Goal: Task Accomplishment & Management: Use online tool/utility

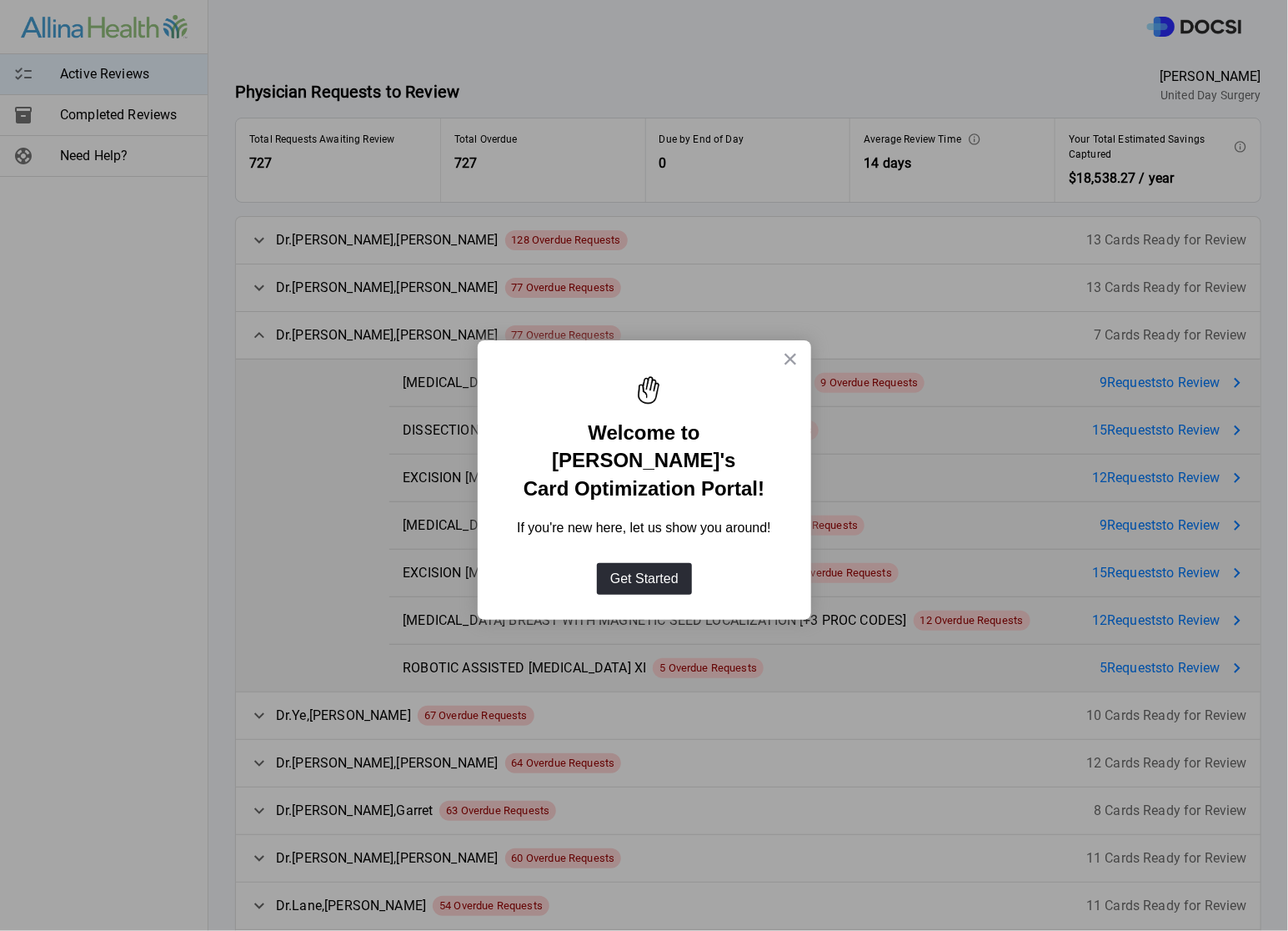
click at [782, 357] on div at bounding box center [645, 384] width 301 height 54
click at [796, 354] on button "×" at bounding box center [790, 358] width 15 height 26
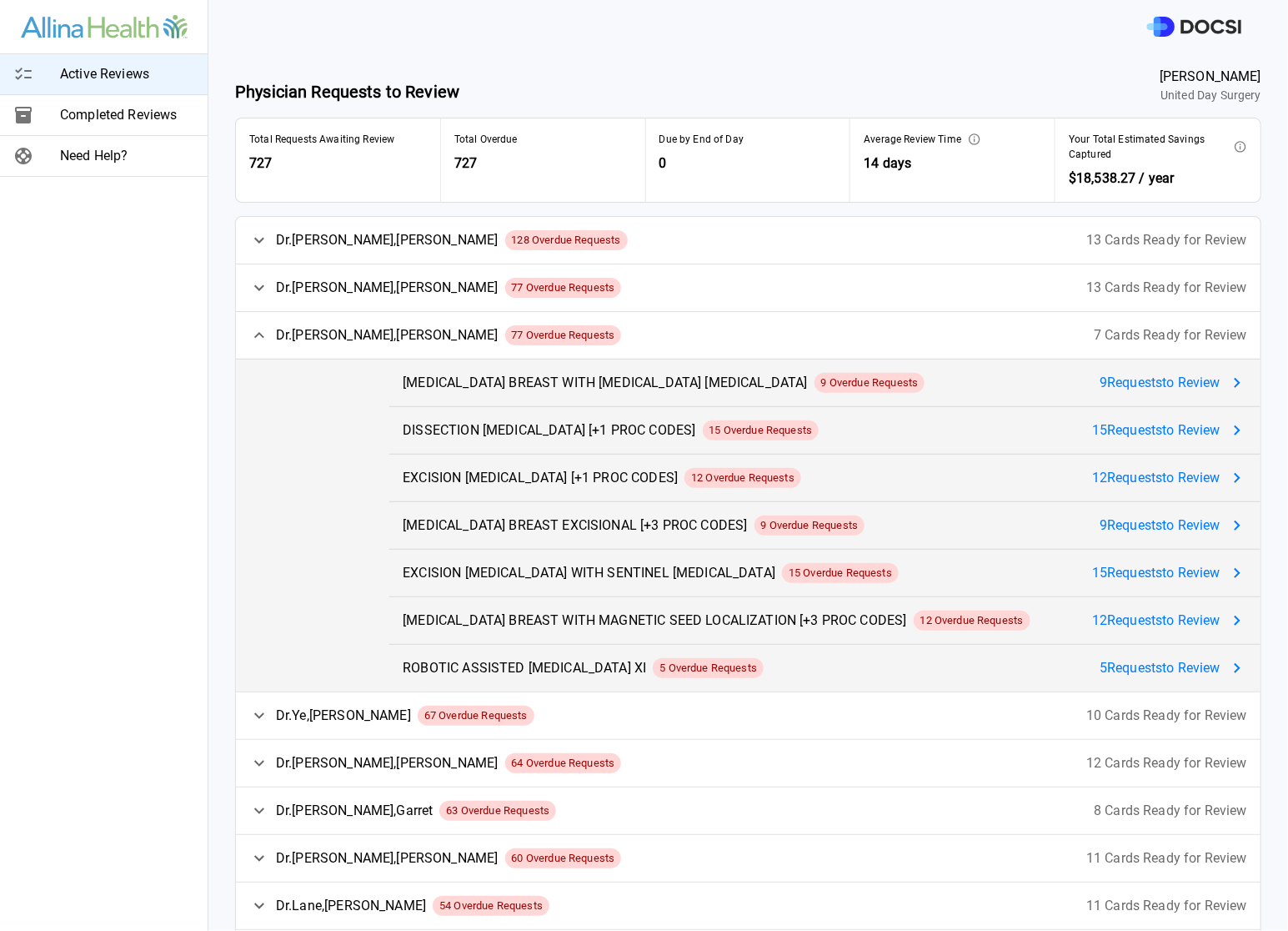
click at [72, 256] on div "Active Reviews Completed Reviews Need Help?" at bounding box center [104, 466] width 209 height 931
click at [1141, 383] on span "9 Request s to Review" at bounding box center [1160, 383] width 121 height 20
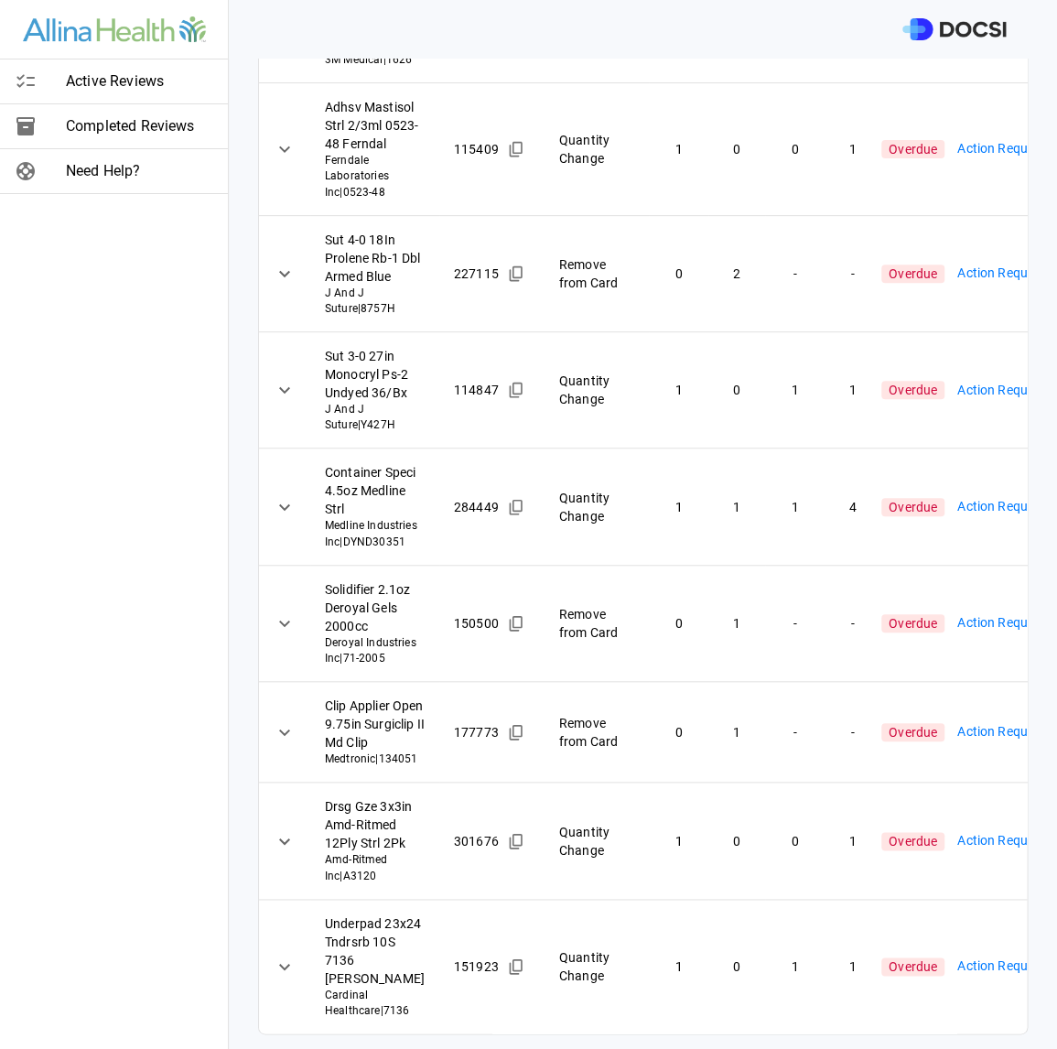
scroll to position [659, 0]
click at [280, 956] on icon at bounding box center [285, 967] width 22 height 22
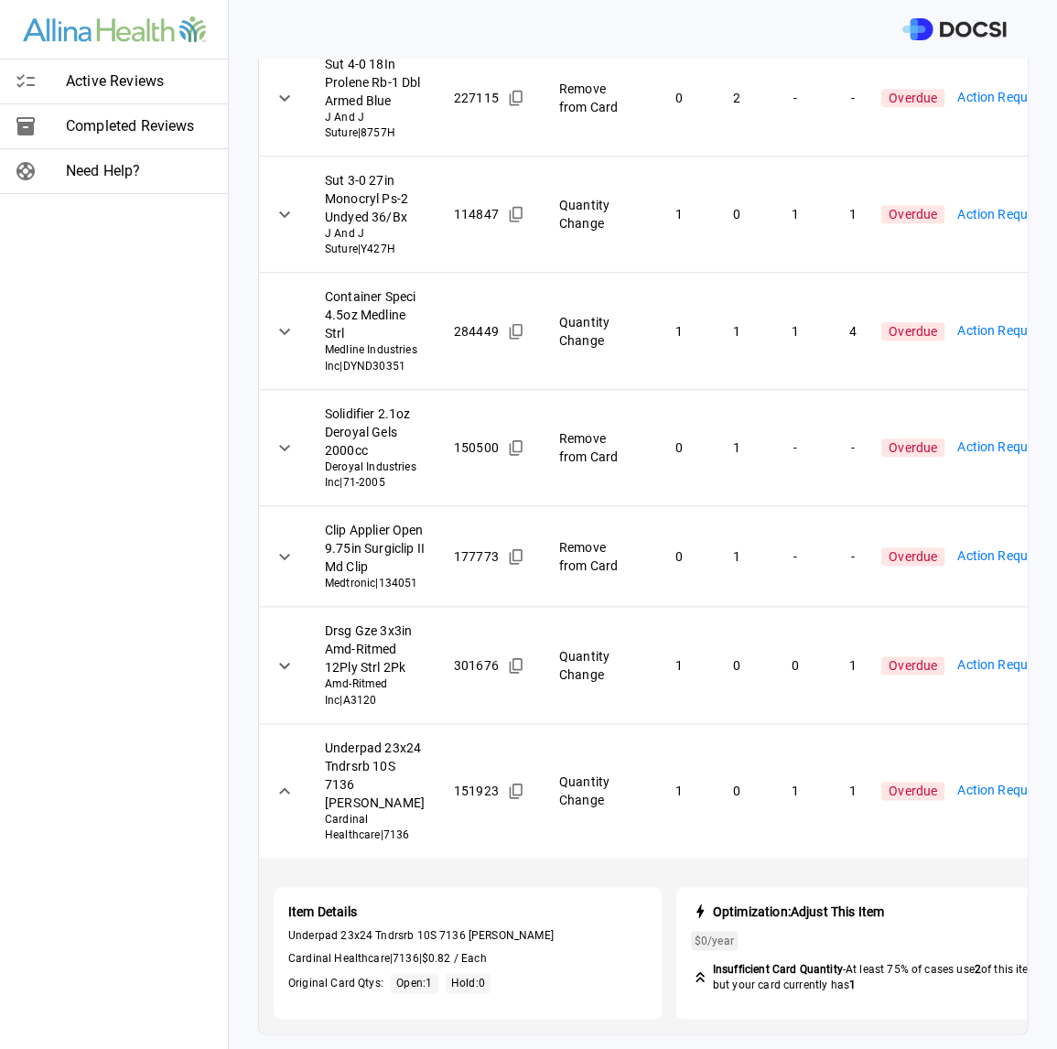
scroll to position [834, 0]
click at [970, 765] on body "Active Reviews Completed Reviews Need Help? Physician: Dr. [PERSON_NAME] Card: …" at bounding box center [528, 524] width 1057 height 1049
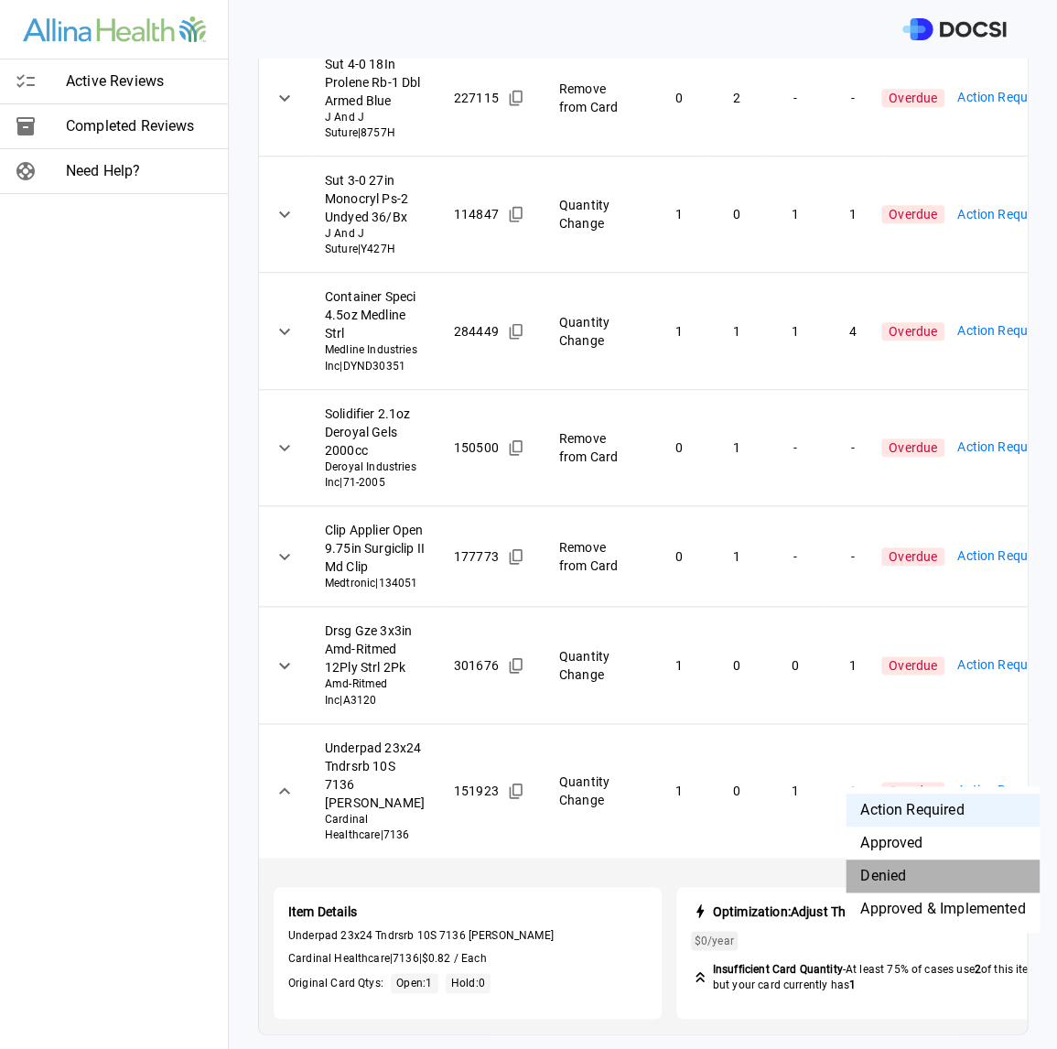
click at [892, 872] on li "Denied" at bounding box center [943, 875] width 194 height 33
type input "********"
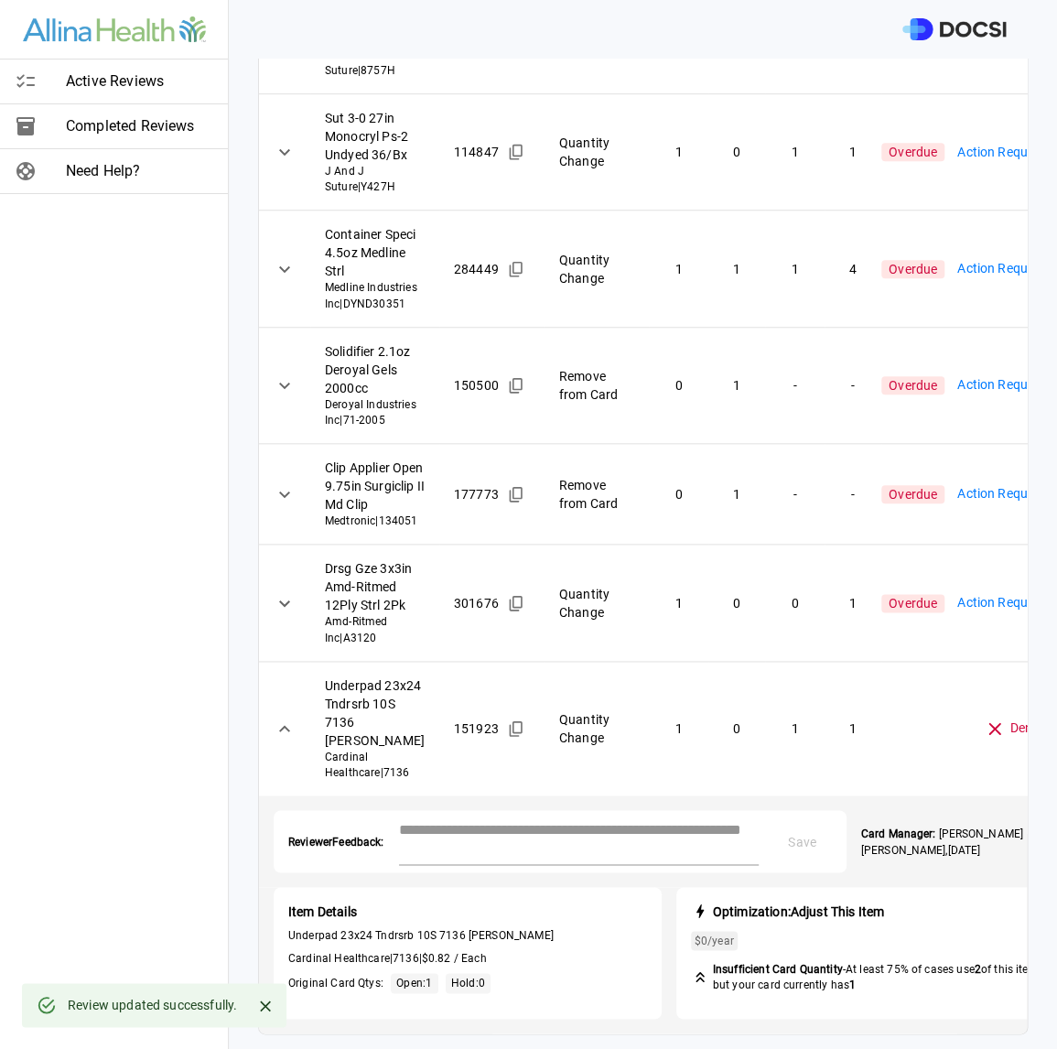
scroll to position [897, 0]
click at [428, 837] on textarea at bounding box center [579, 839] width 360 height 42
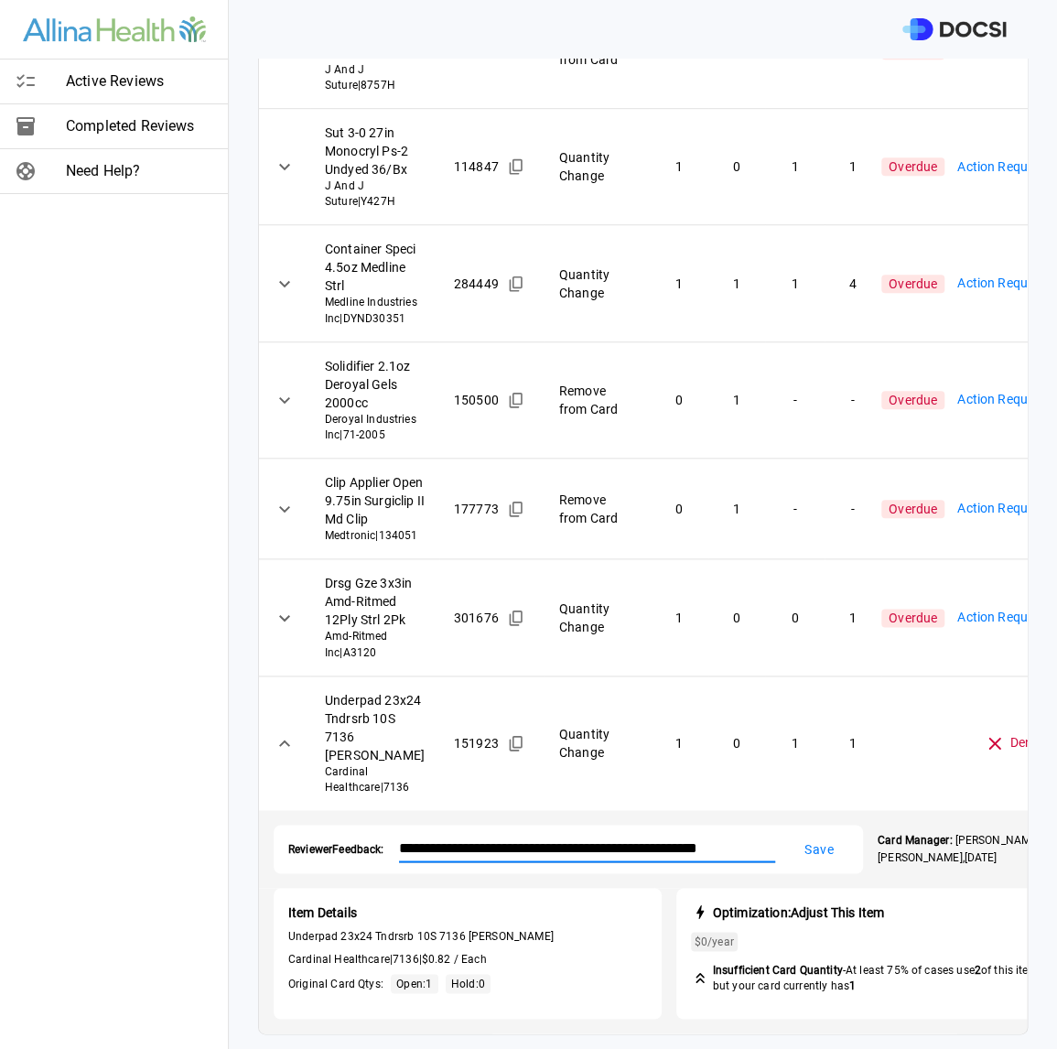
scroll to position [882, 0]
type textarea "**********"
click at [827, 837] on button "Save" at bounding box center [819, 849] width 59 height 34
click at [287, 607] on icon at bounding box center [285, 618] width 22 height 22
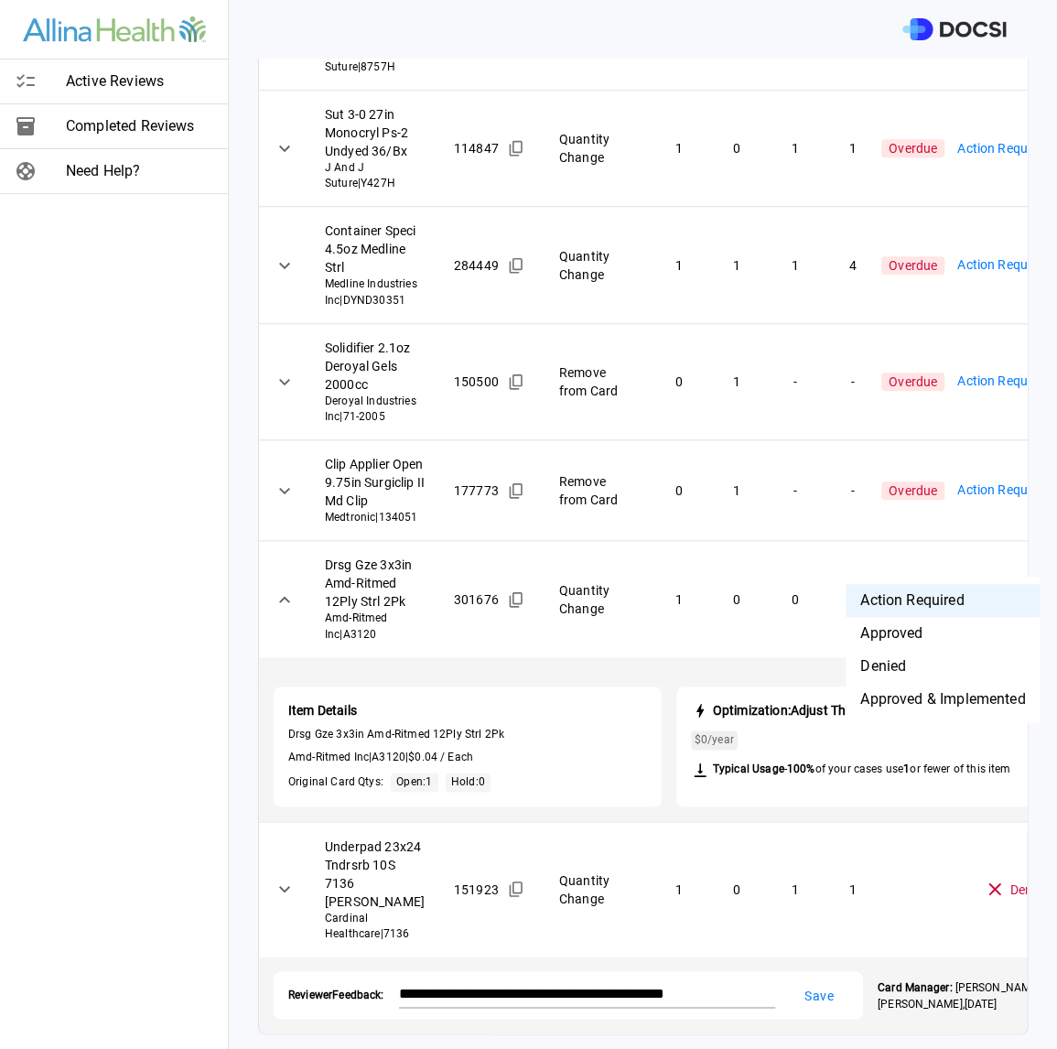
click at [968, 546] on body "Active Reviews Completed Reviews Need Help? Physician: Dr. [PERSON_NAME] Card: …" at bounding box center [528, 524] width 1057 height 1049
click at [936, 691] on li "Approved & Implemented" at bounding box center [943, 699] width 194 height 33
type input "**********"
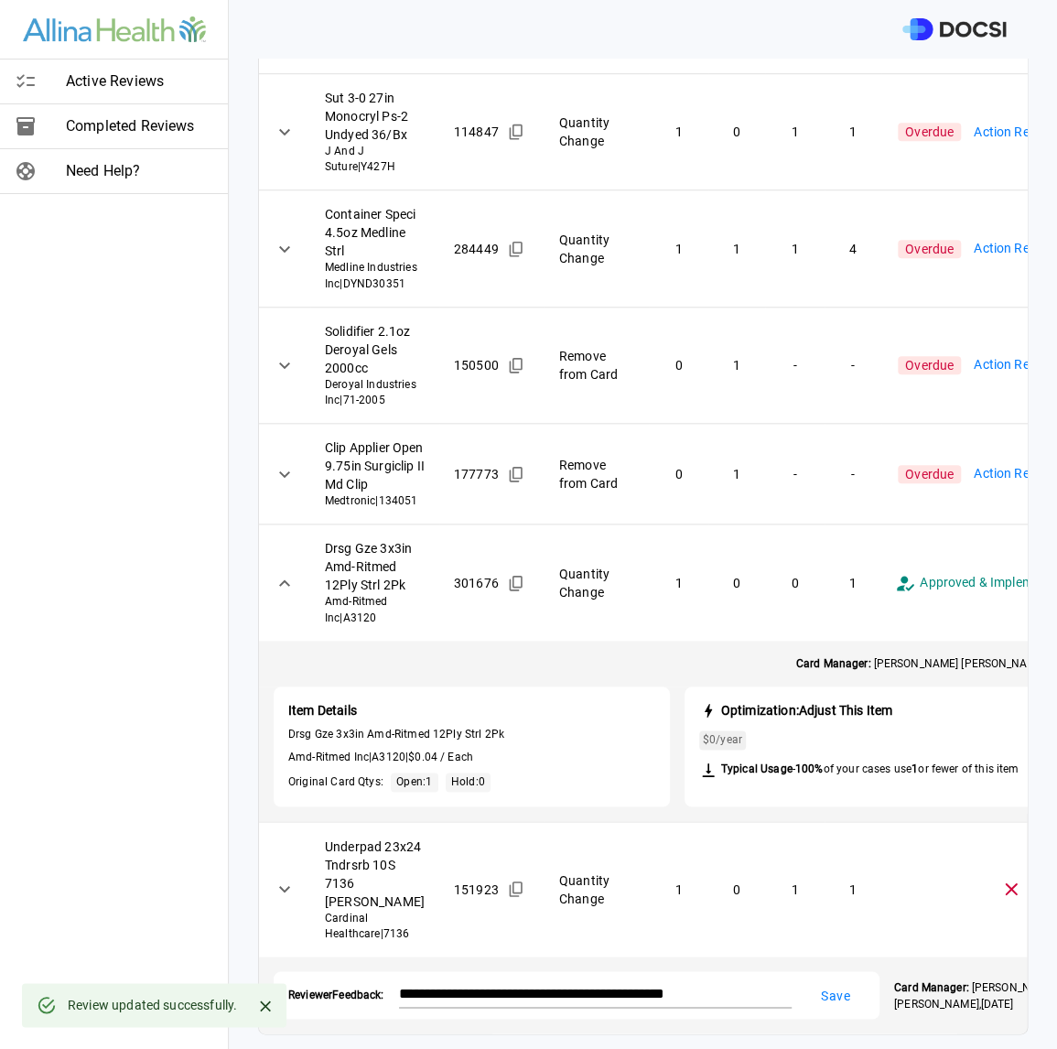
scroll to position [699, 0]
click at [291, 485] on icon at bounding box center [285, 474] width 22 height 22
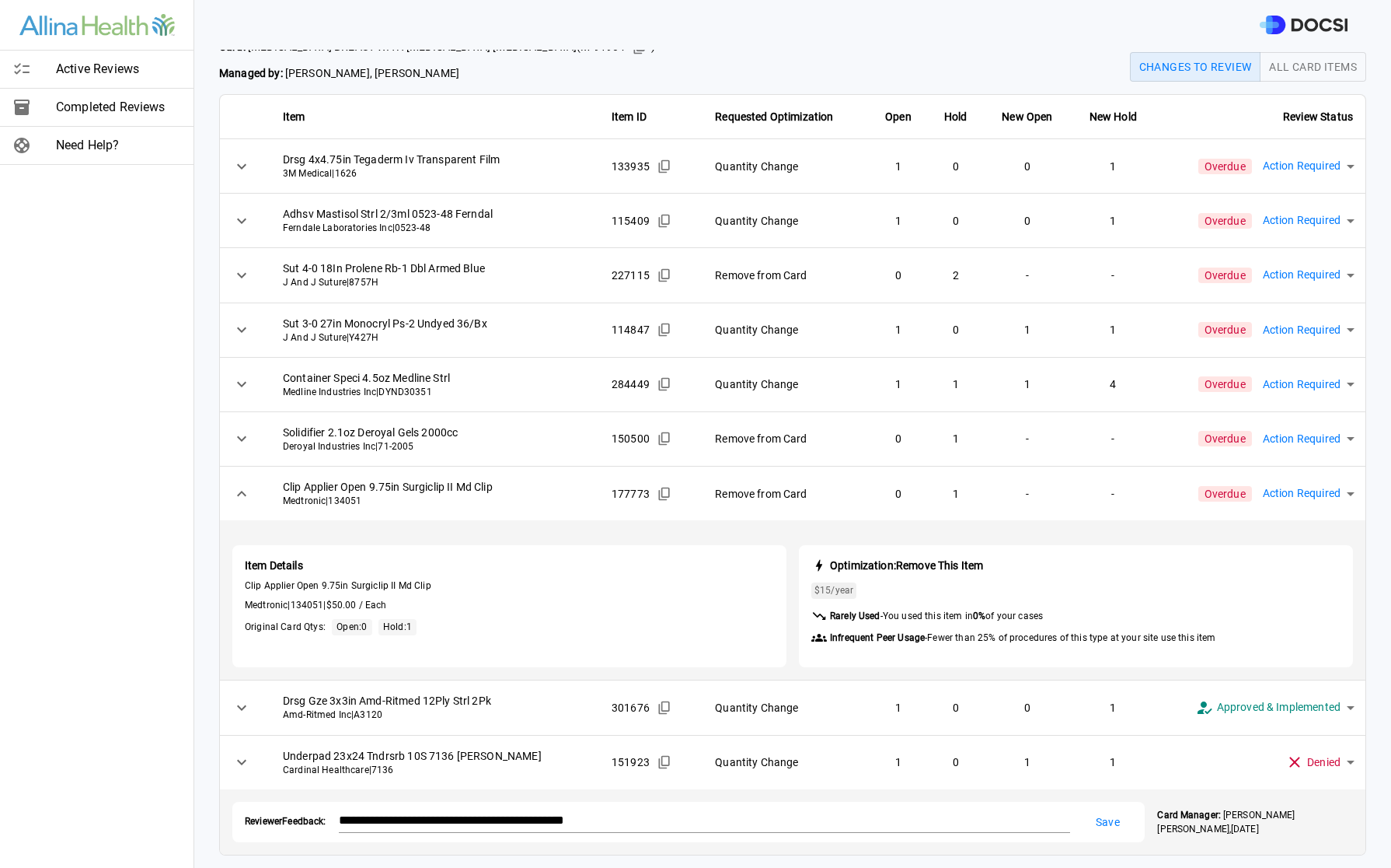
scroll to position [48, 0]
click at [244, 438] on icon at bounding box center [241, 440] width 9 height 5
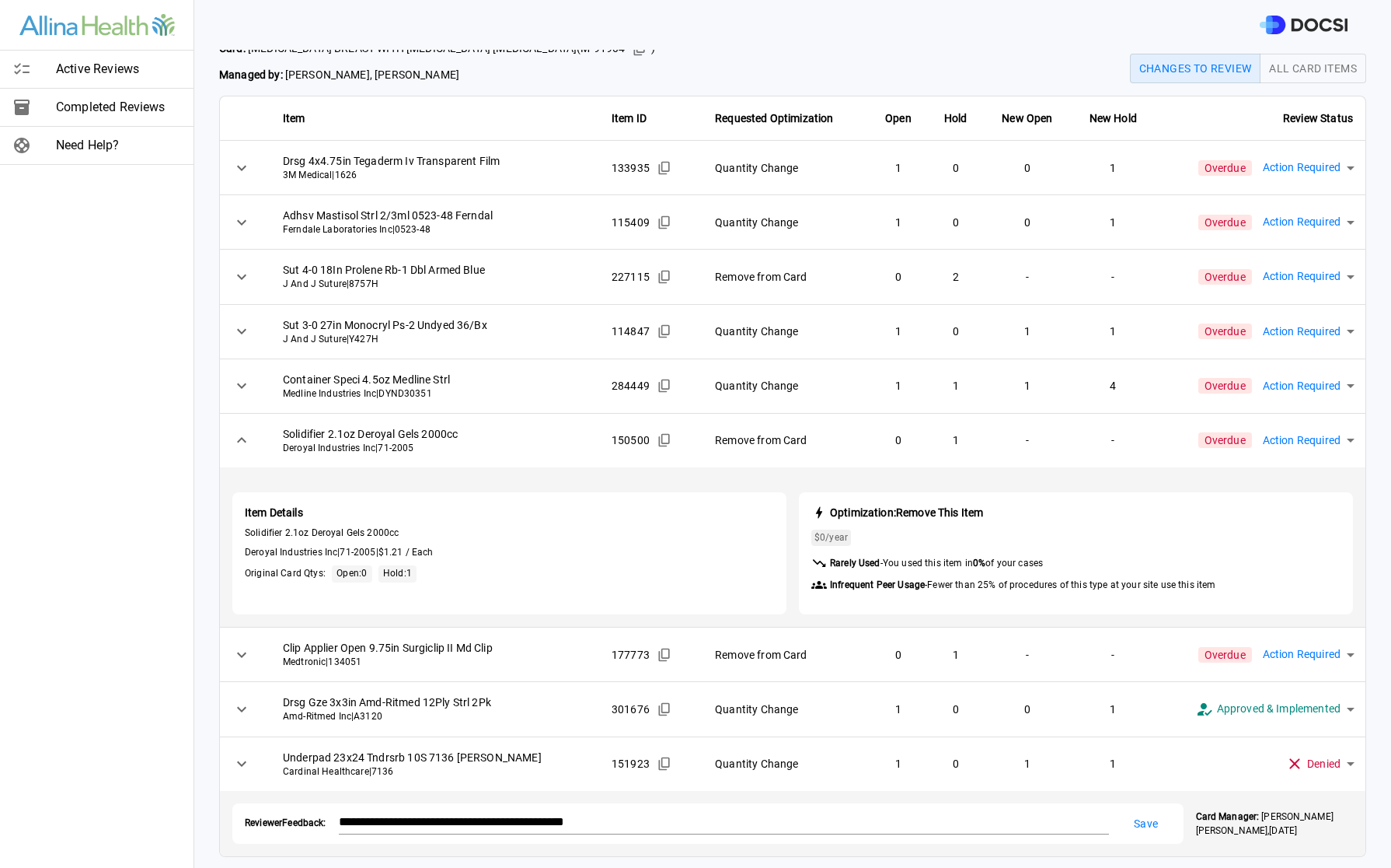
click at [729, 510] on span "Item Details" at bounding box center [509, 512] width 529 height 15
